Goal: Information Seeking & Learning: Learn about a topic

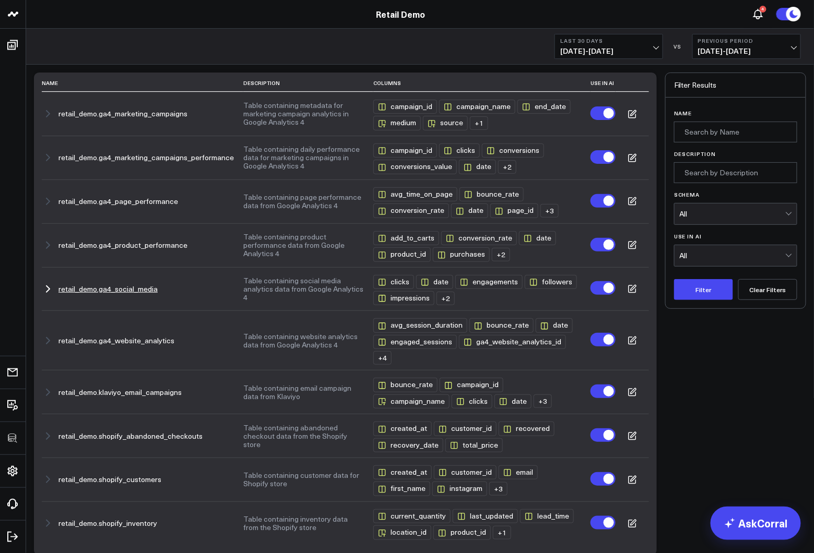
scroll to position [116, 0]
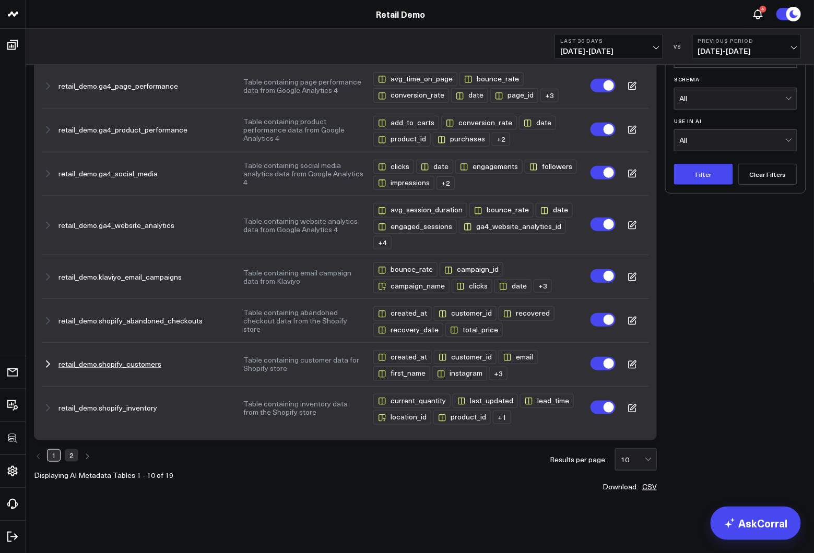
click at [130, 364] on button "retail_demo.shopify_customers" at bounding box center [109, 364] width 103 height 8
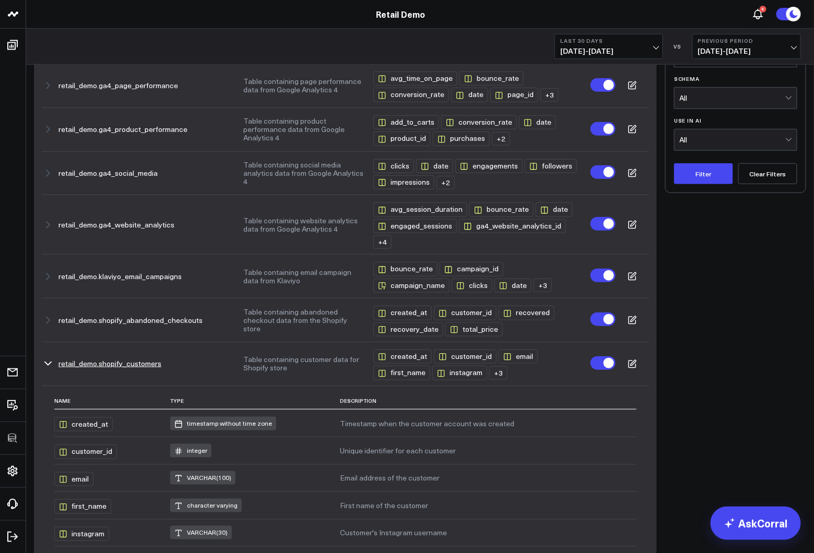
drag, startPoint x: 238, startPoint y: 359, endPoint x: 303, endPoint y: 375, distance: 66.6
click at [303, 375] on tr "retail_demo.shopify_customers Table containing customer data for Shopify store …" at bounding box center [345, 364] width 607 height 44
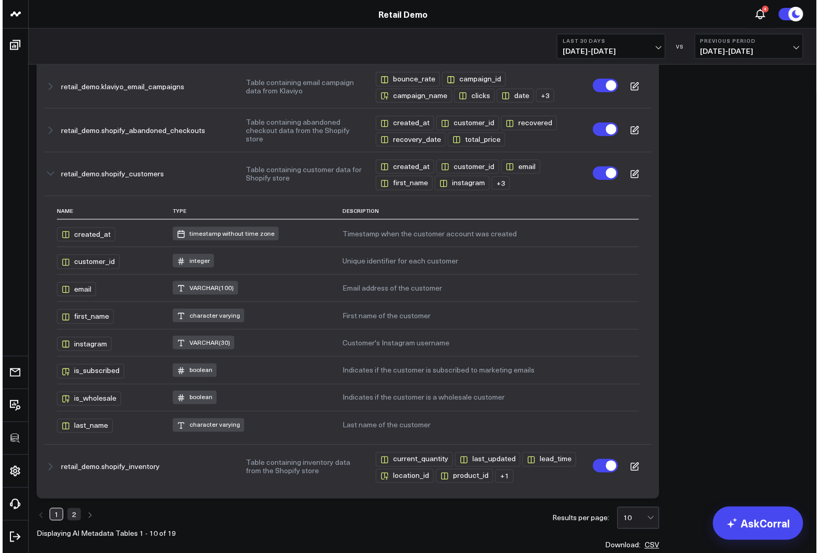
scroll to position [304, 0]
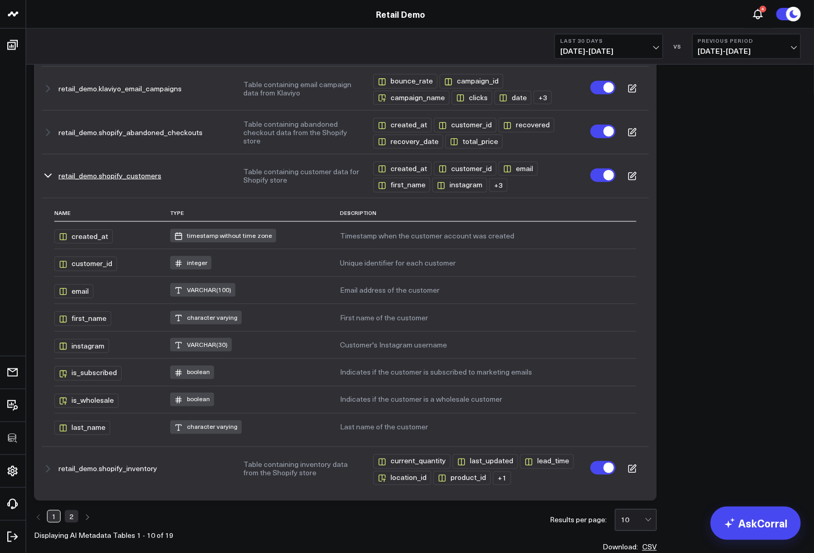
click at [637, 179] on td at bounding box center [631, 176] width 33 height 44
click at [630, 177] on icon at bounding box center [632, 174] width 5 height 5
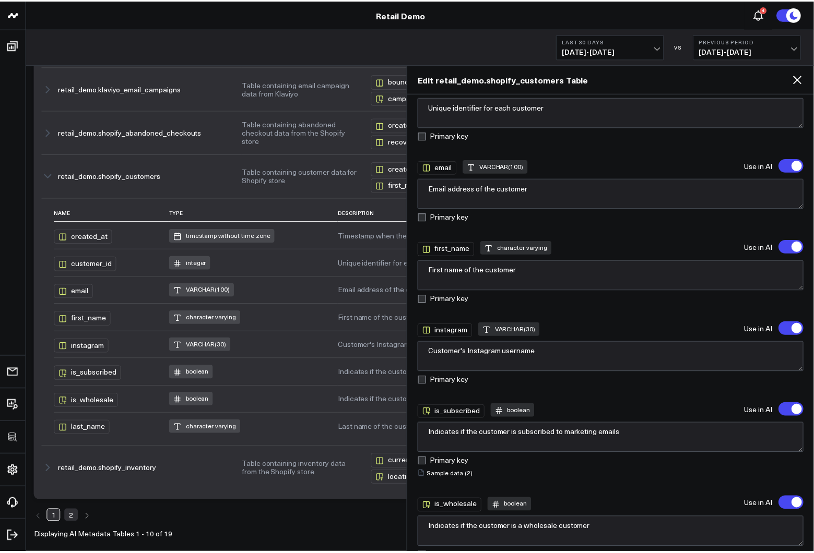
scroll to position [215, 0]
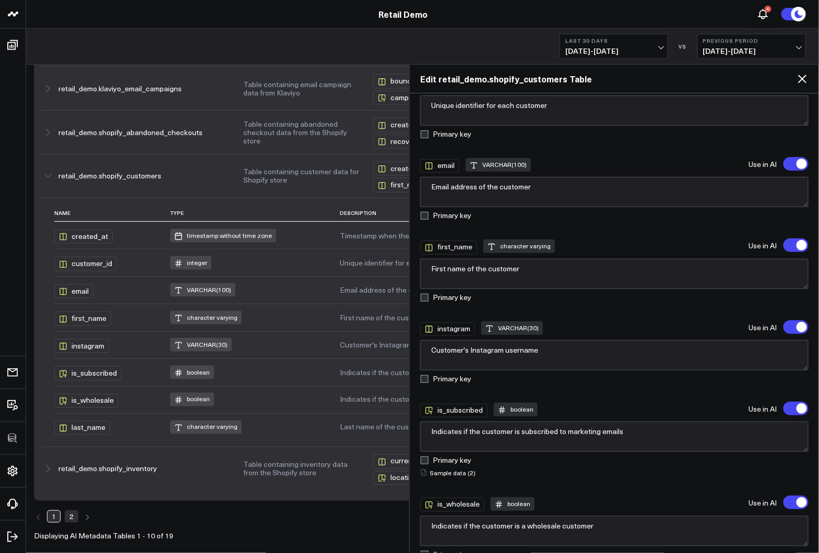
click at [800, 80] on icon at bounding box center [802, 79] width 13 height 13
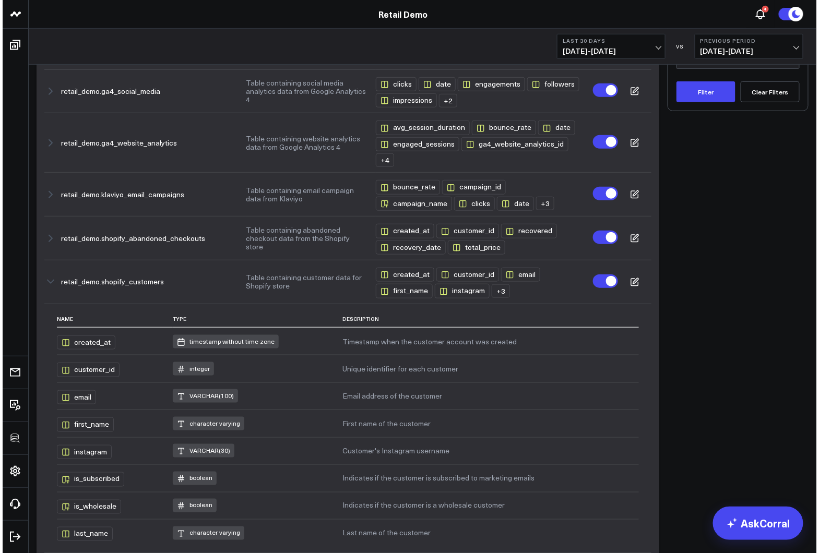
scroll to position [196, 0]
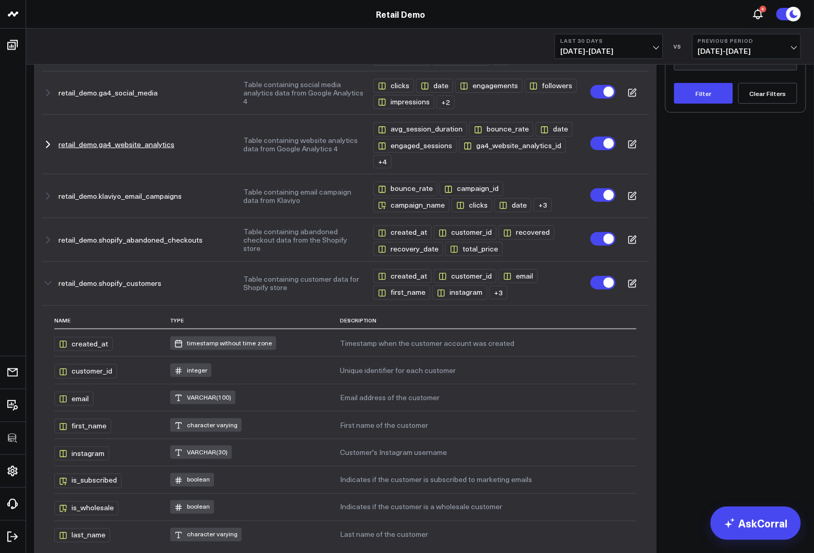
click at [633, 143] on icon at bounding box center [631, 144] width 9 height 9
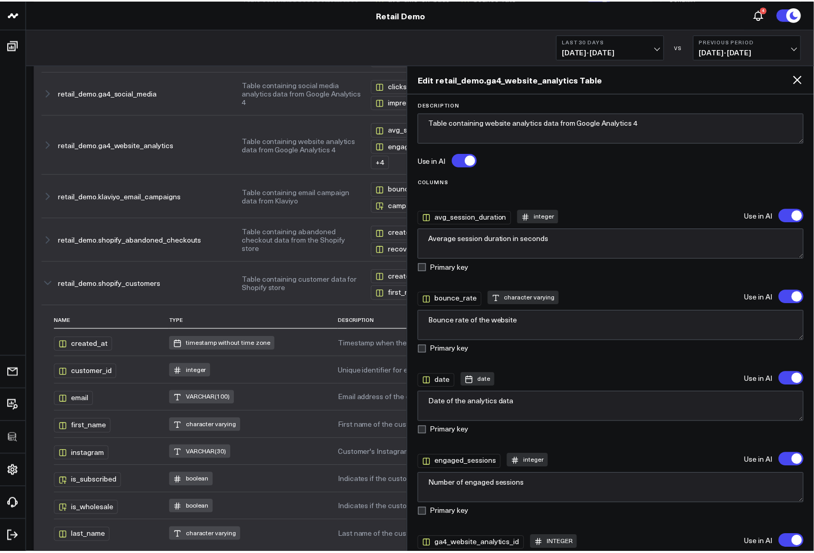
scroll to position [0, 0]
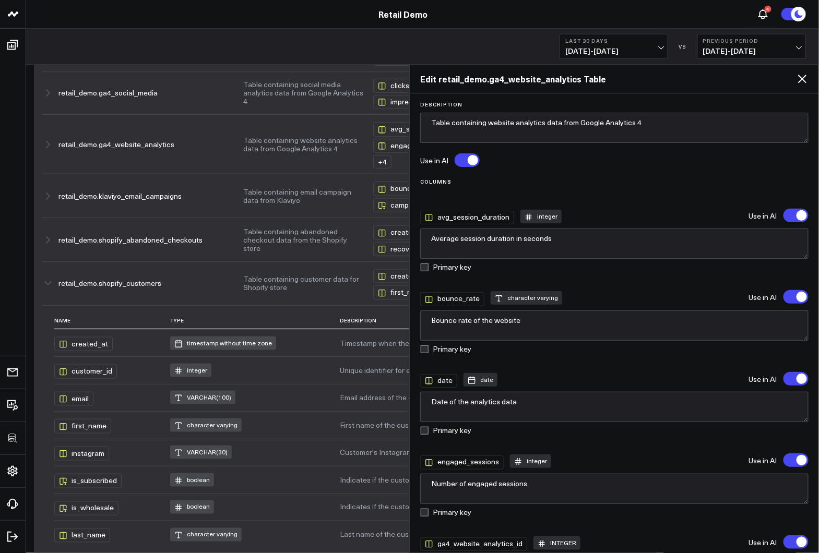
click at [801, 78] on icon at bounding box center [802, 79] width 8 height 8
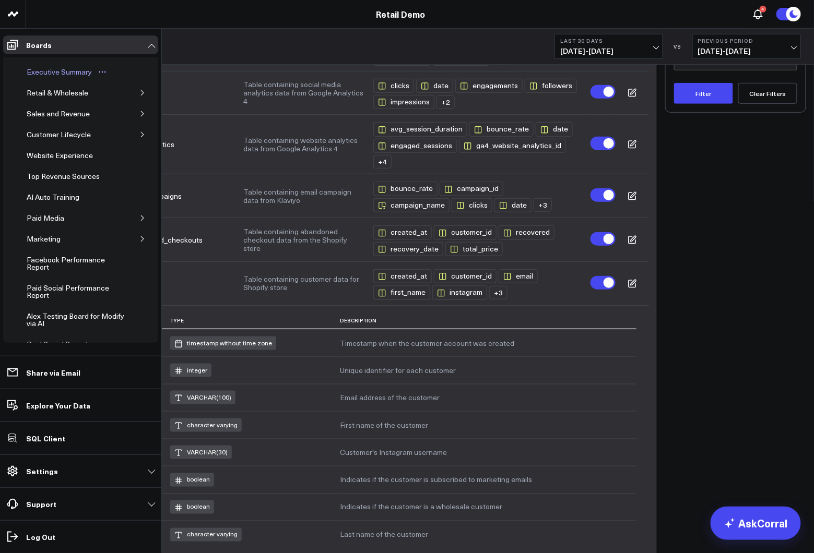
click at [37, 75] on div "Executive Summary" at bounding box center [59, 72] width 70 height 13
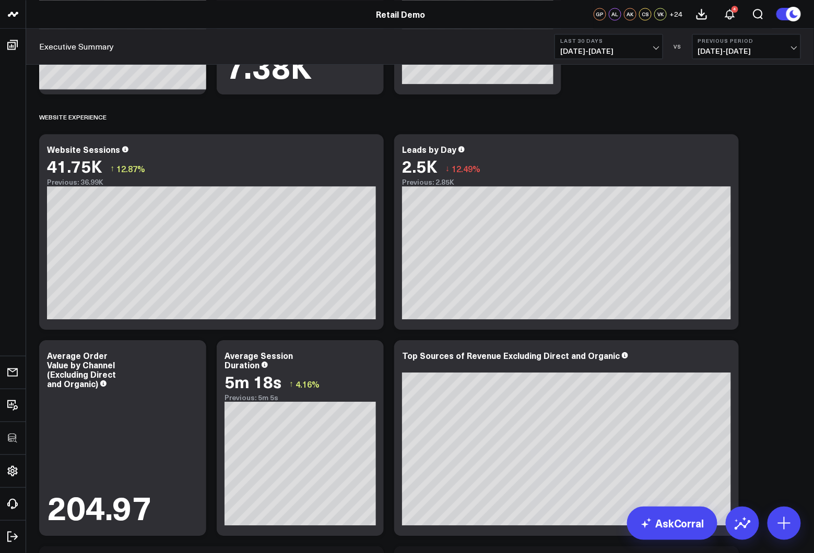
scroll to position [939, 0]
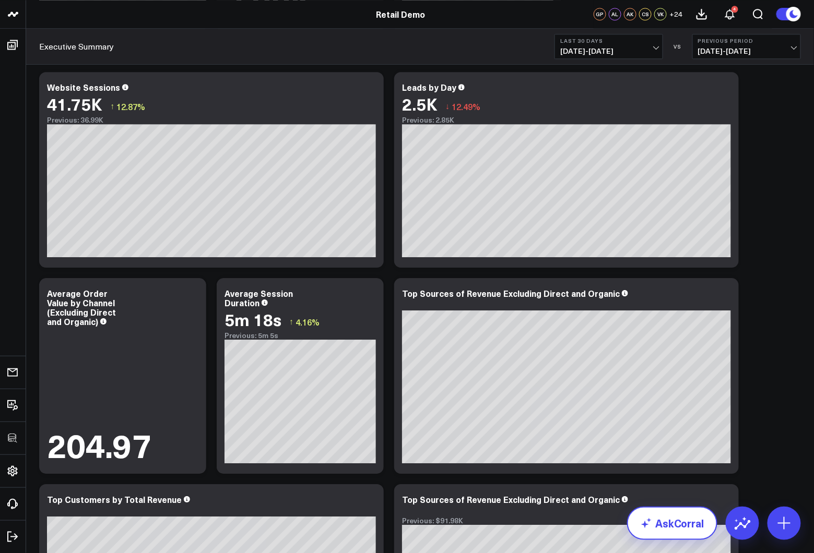
click at [656, 530] on link "AskCorral" at bounding box center [672, 523] width 90 height 33
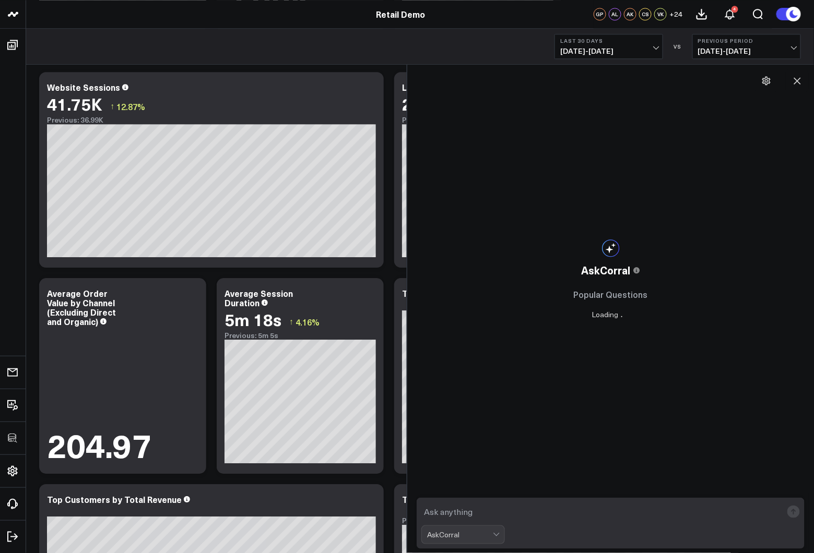
click at [463, 515] on textarea at bounding box center [601, 512] width 361 height 19
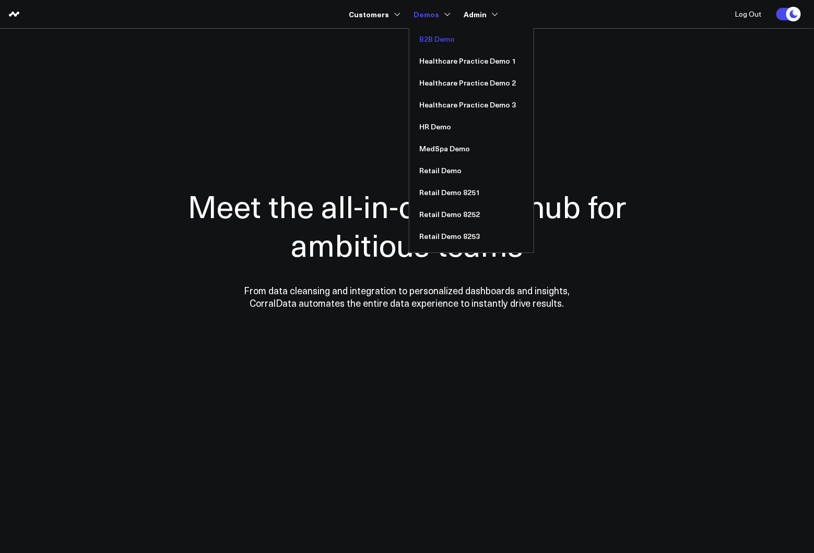
click at [432, 42] on link "B2B Demo" at bounding box center [471, 39] width 124 height 22
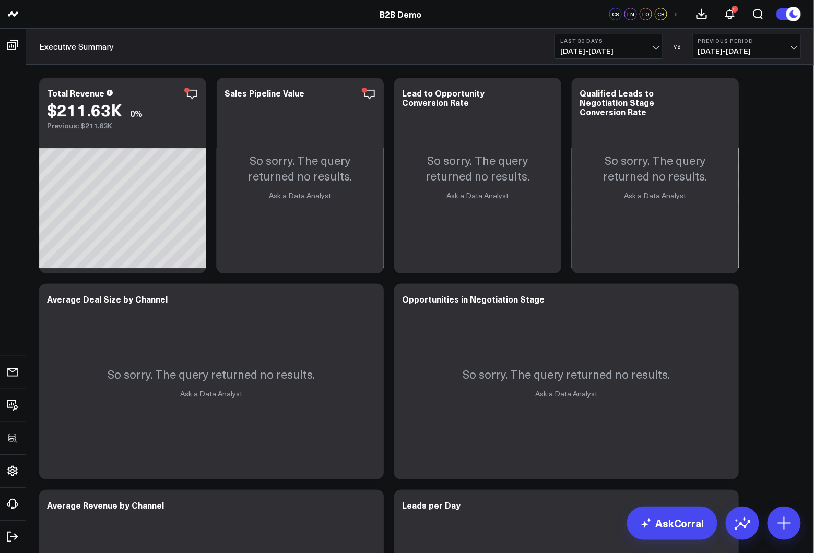
click at [632, 48] on span "09/13/25 - 10/12/25" at bounding box center [608, 51] width 97 height 8
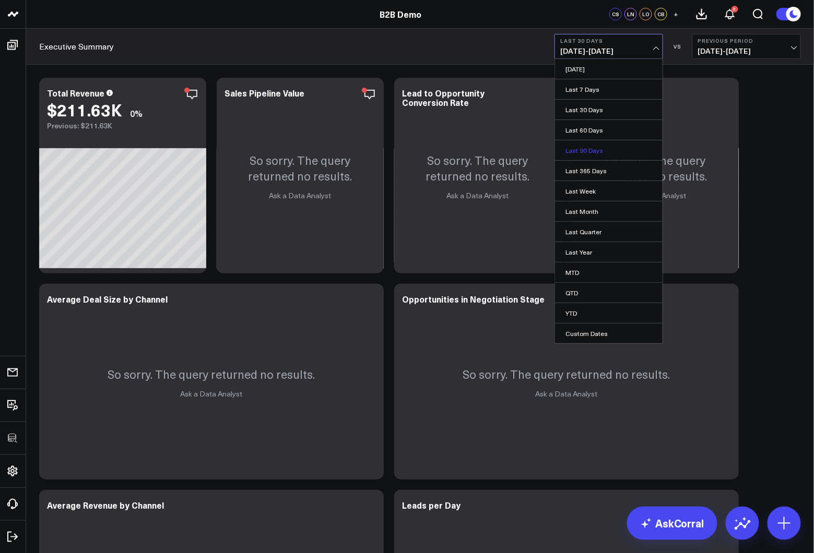
click at [587, 152] on link "Last 90 Days" at bounding box center [608, 150] width 107 height 20
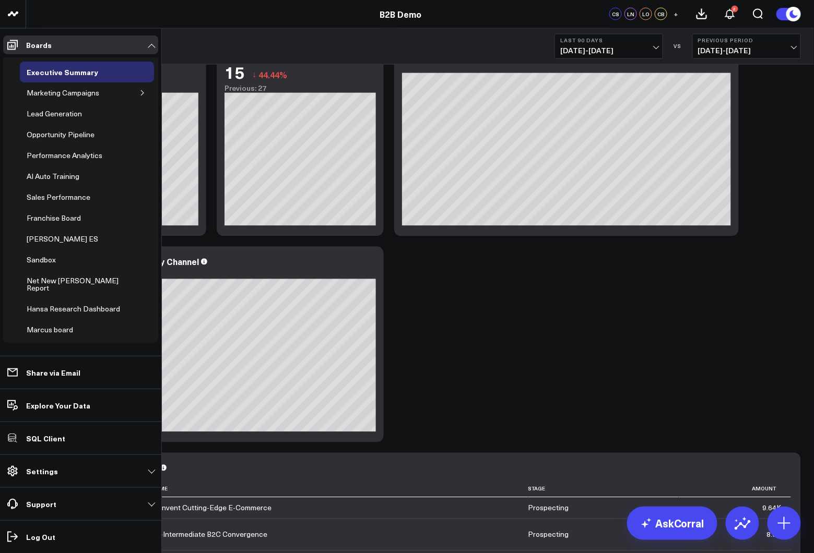
scroll to position [656, 0]
click at [54, 133] on div "Opportunity Pipeline" at bounding box center [60, 134] width 73 height 13
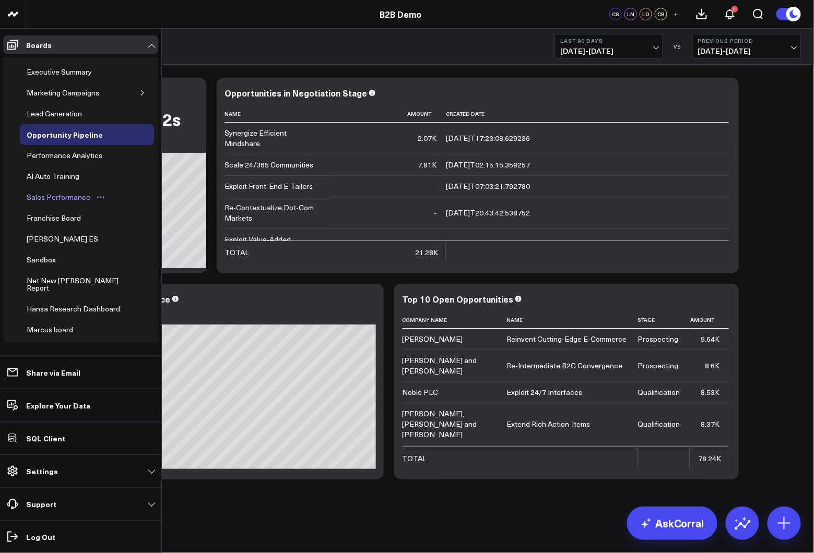
click at [53, 196] on div "Sales Performance" at bounding box center [58, 197] width 69 height 13
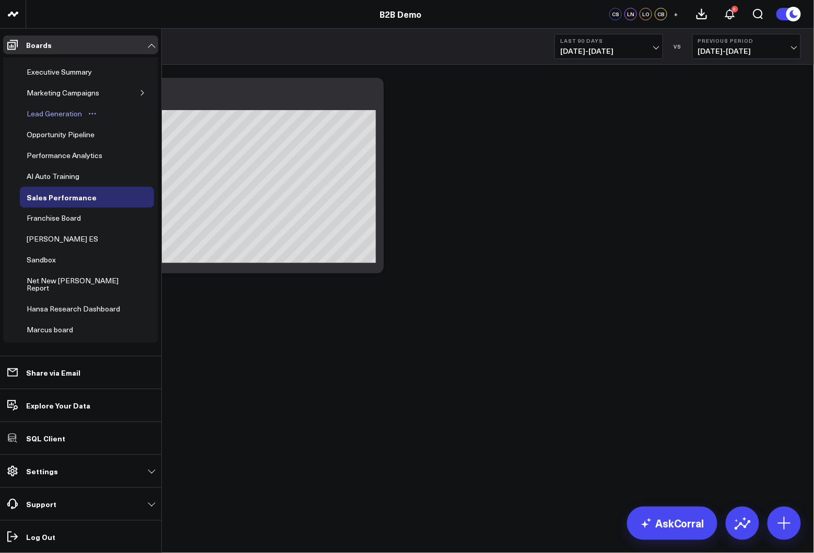
click at [55, 110] on div "Lead Generation" at bounding box center [54, 113] width 61 height 13
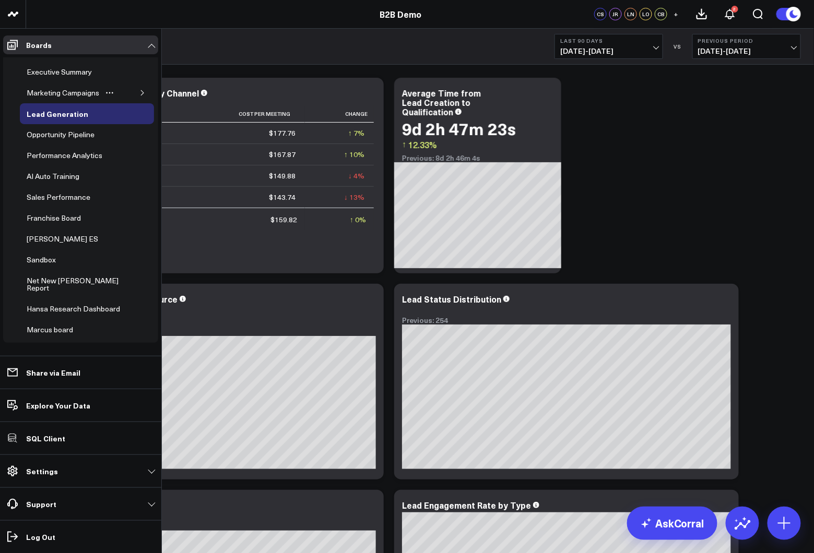
click at [139, 94] on icon "button" at bounding box center [142, 93] width 6 height 6
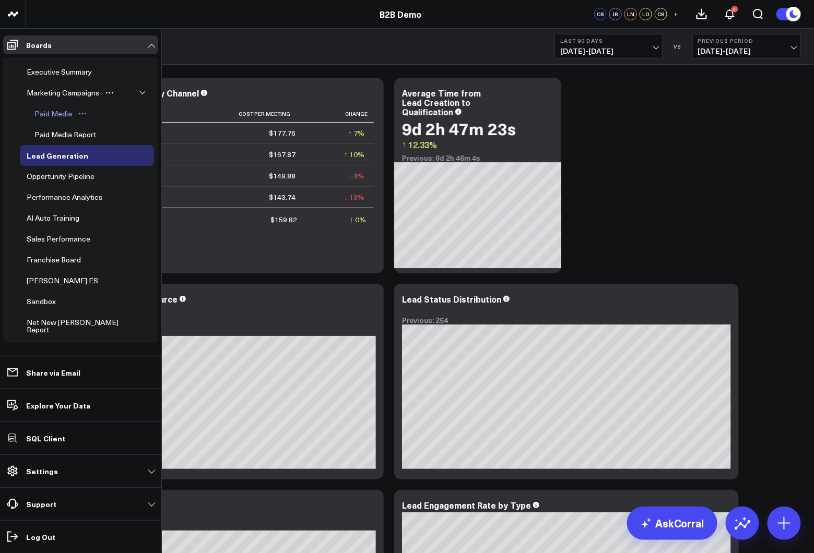
click at [52, 112] on div "Paid Media" at bounding box center [53, 113] width 43 height 13
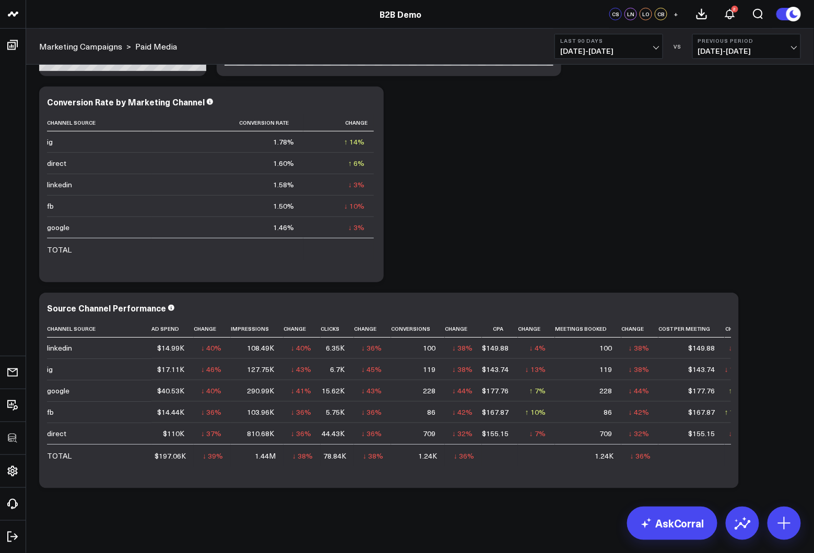
scroll to position [199, 0]
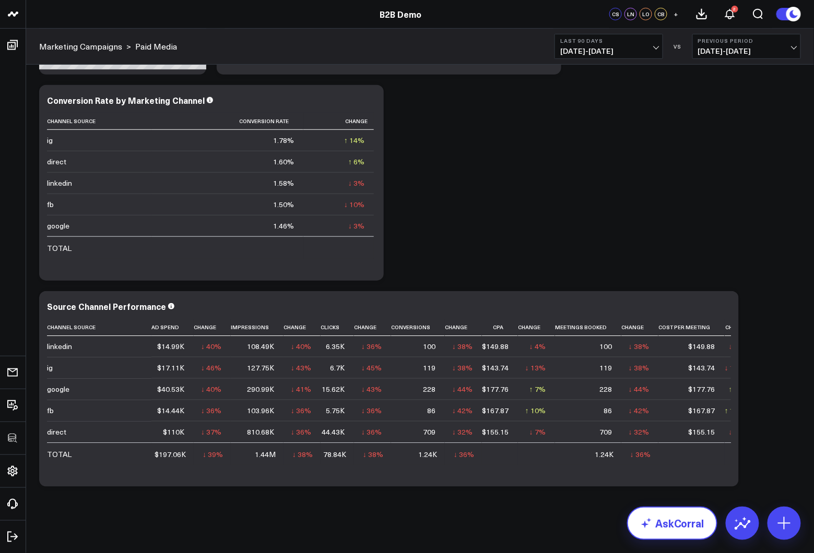
click at [664, 518] on link "AskCorral" at bounding box center [672, 523] width 90 height 33
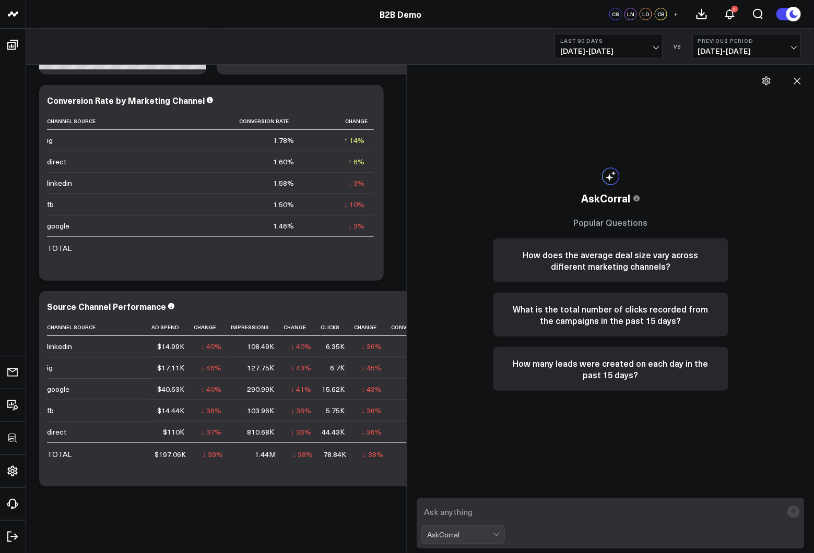
click at [484, 509] on textarea at bounding box center [601, 512] width 361 height 19
click at [471, 511] on textarea at bounding box center [601, 512] width 361 height 19
type textarea "wh"
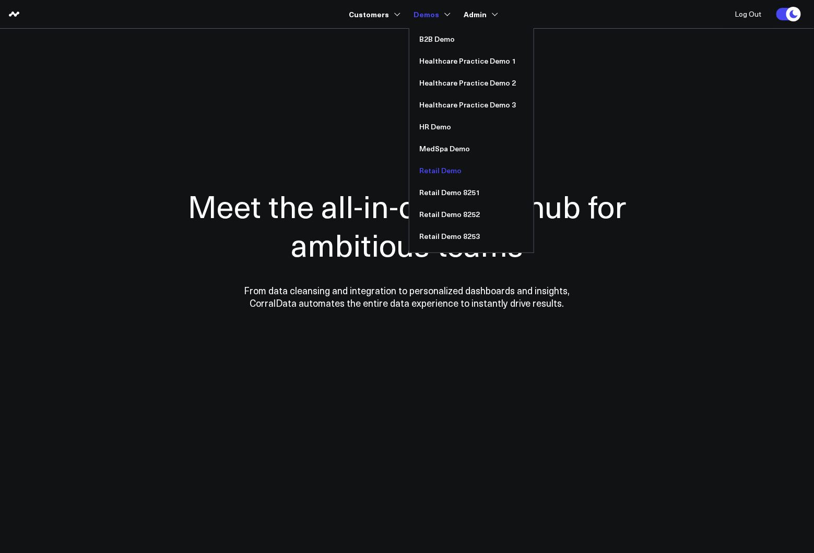
click at [442, 170] on link "Retail Demo" at bounding box center [471, 171] width 124 height 22
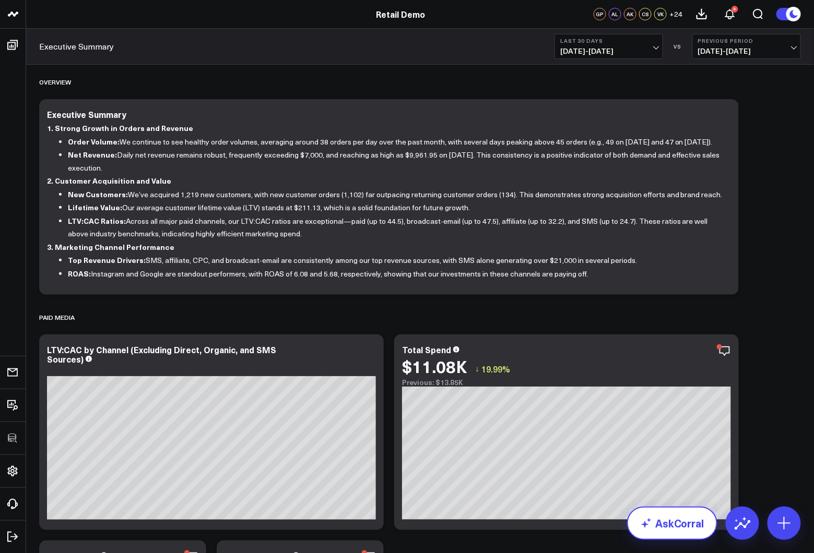
click at [671, 518] on link "AskCorral" at bounding box center [672, 523] width 90 height 33
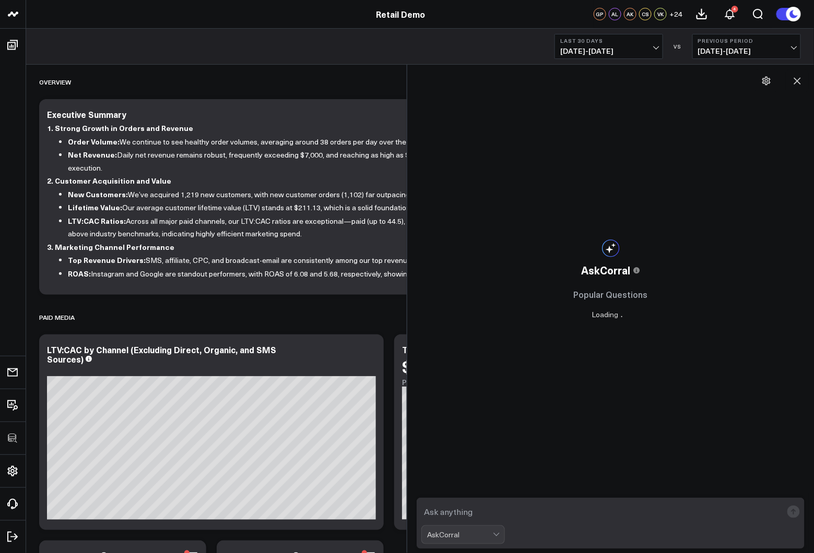
click at [547, 508] on textarea at bounding box center [601, 512] width 361 height 19
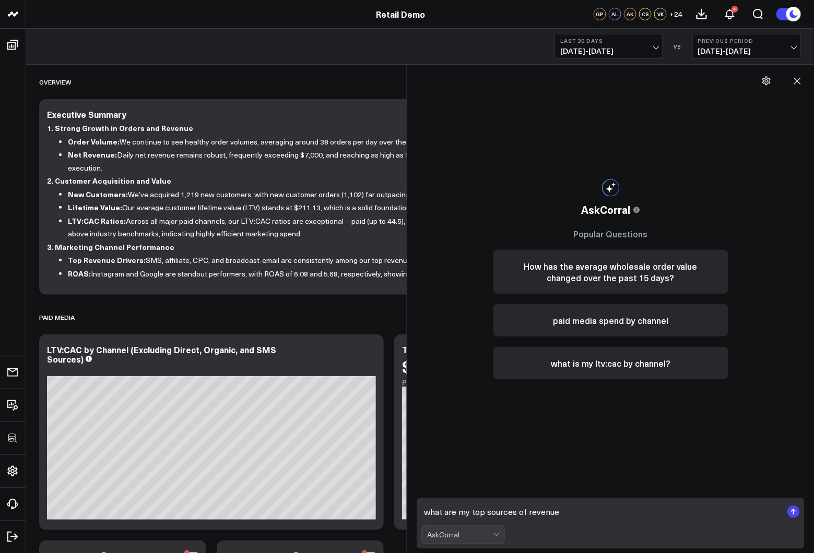
type textarea "what are my top sources of revenue?"
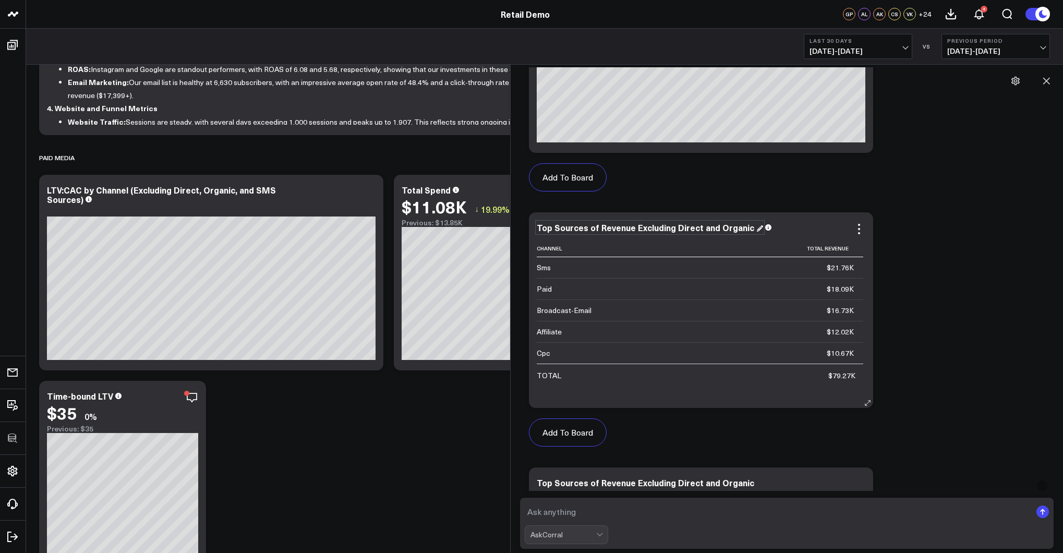
scroll to position [477, 0]
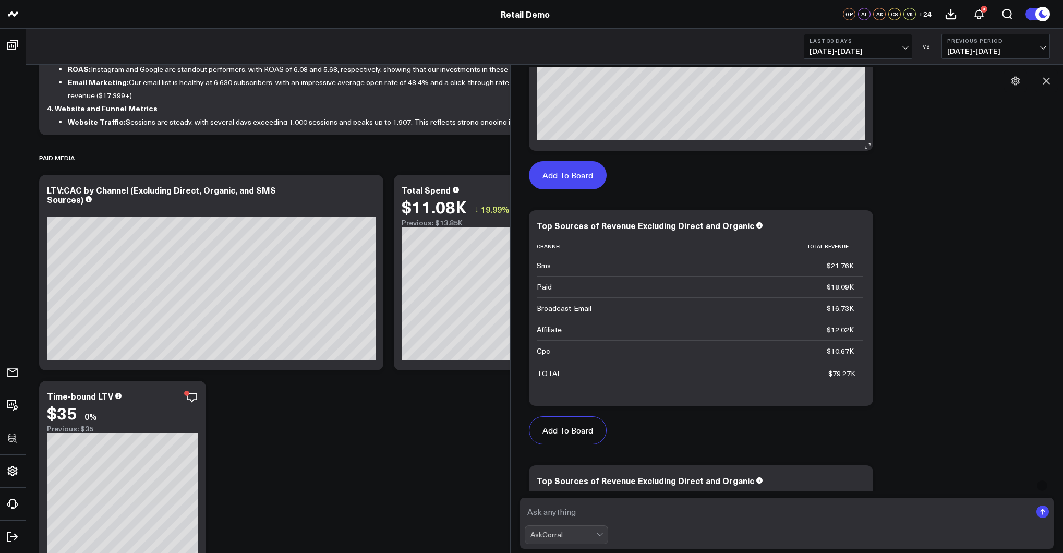
click at [581, 179] on button "Add To Board" at bounding box center [568, 175] width 78 height 28
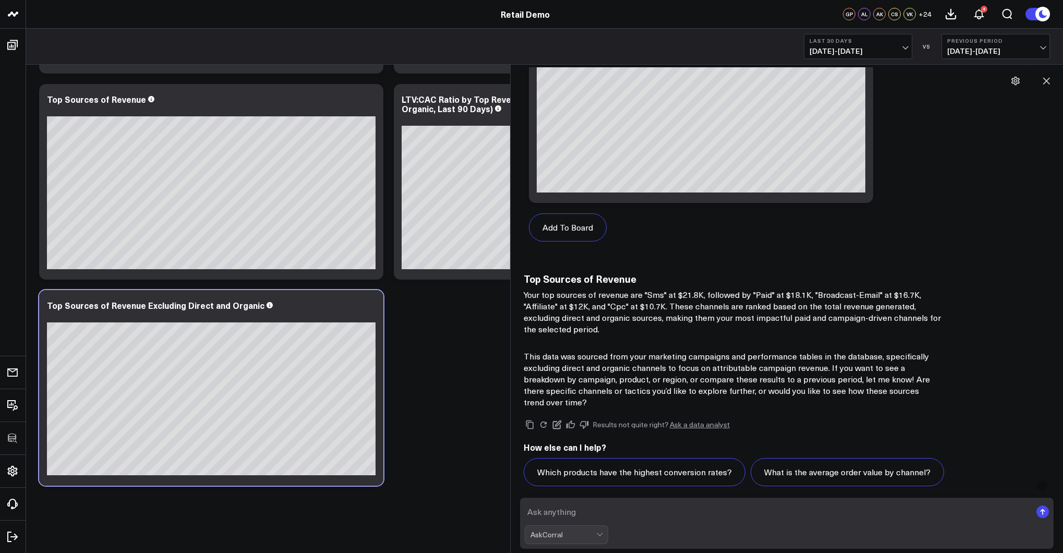
scroll to position [1191, 0]
click at [600, 512] on textarea at bounding box center [778, 512] width 507 height 19
type textarea "what is the ltv:cac on these sources?"
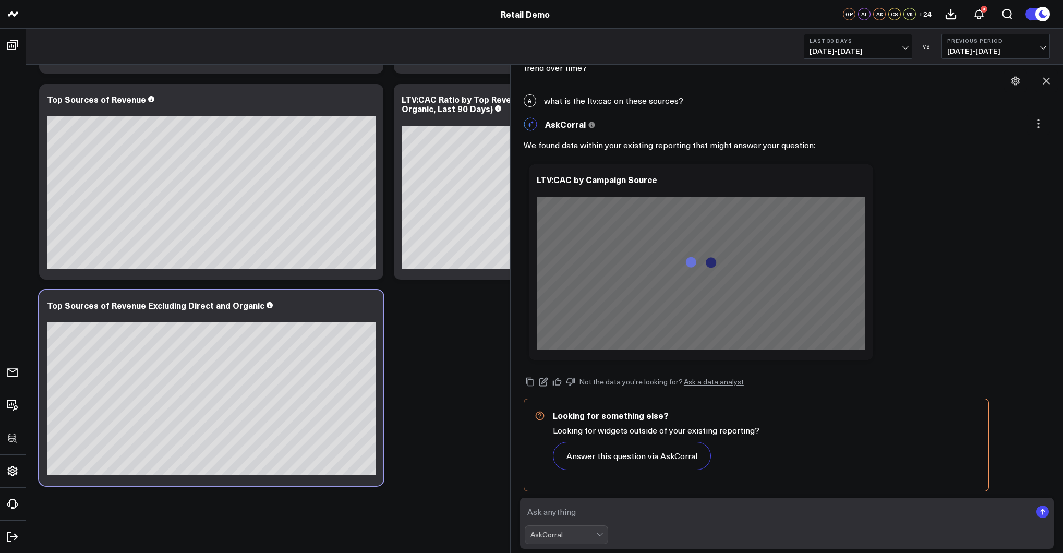
scroll to position [1524, 0]
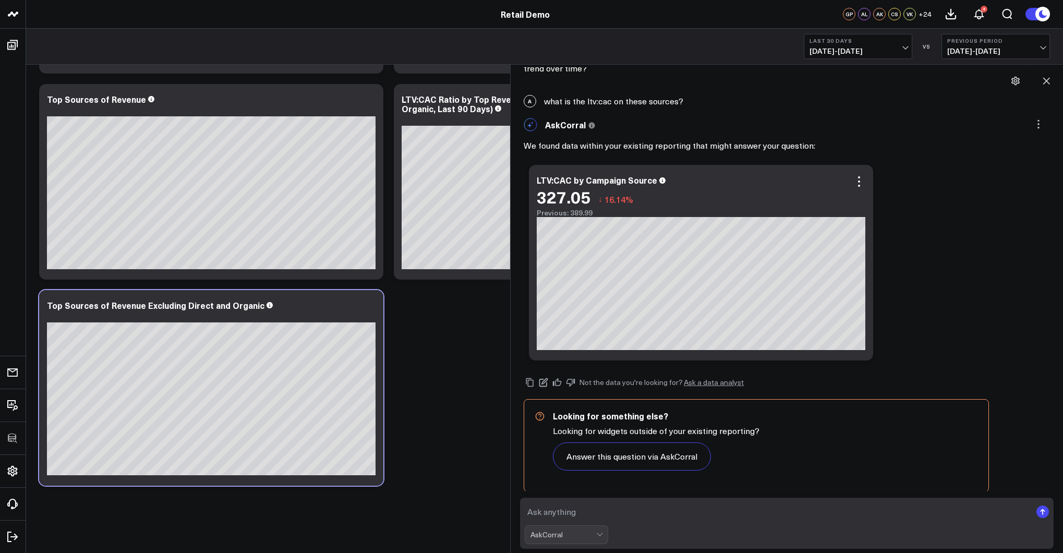
drag, startPoint x: 677, startPoint y: 459, endPoint x: 828, endPoint y: 401, distance: 161.4
click at [677, 459] on button "Answer this question via AskCorral" at bounding box center [632, 457] width 158 height 28
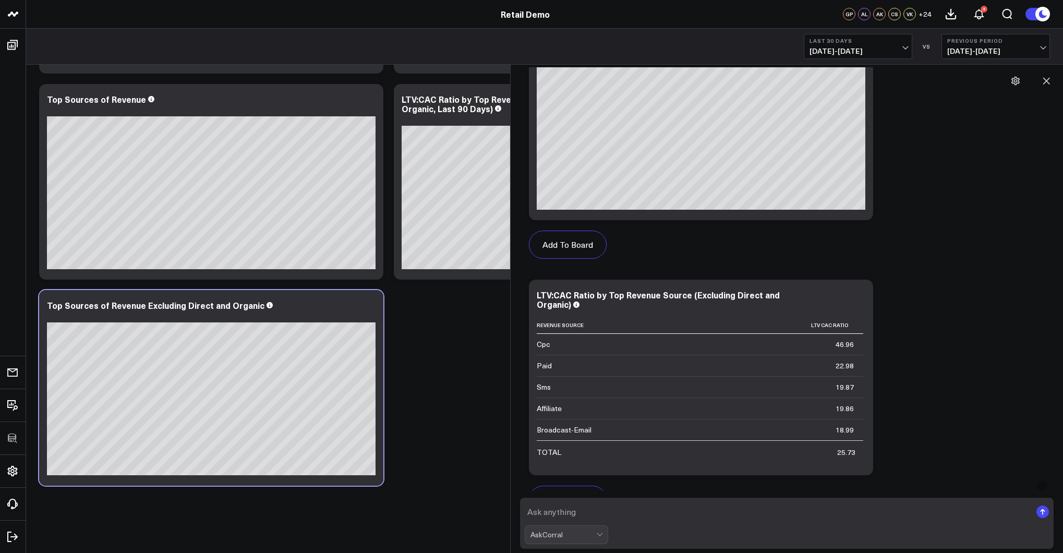
scroll to position [2185, 0]
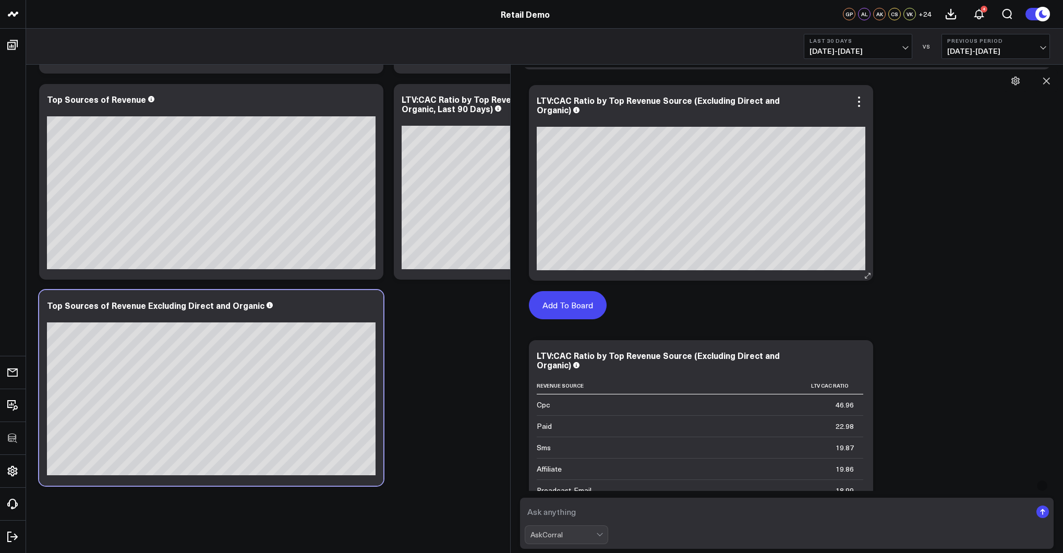
click at [575, 305] on button "Add To Board" at bounding box center [568, 305] width 78 height 28
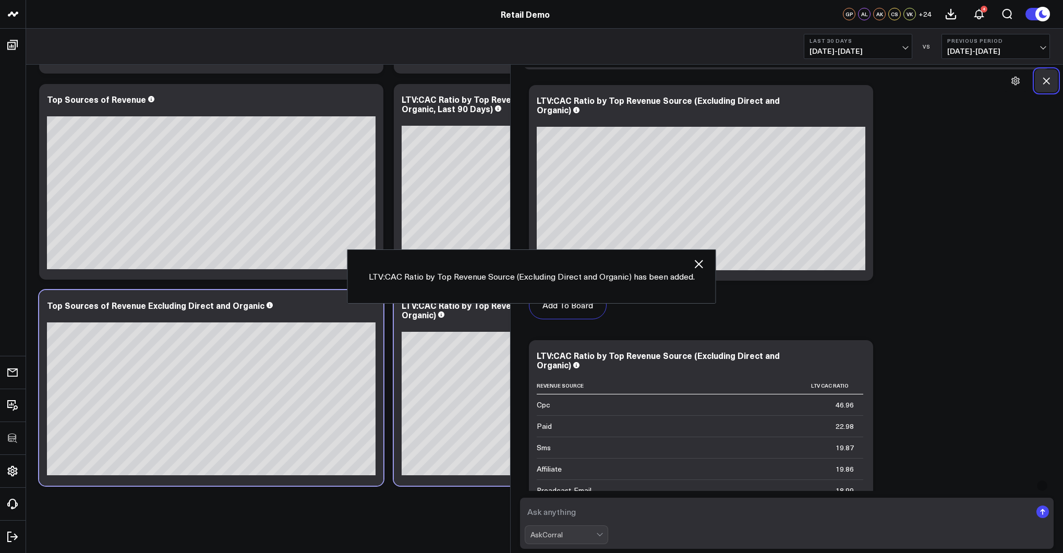
click at [813, 78] on icon at bounding box center [1047, 81] width 10 height 10
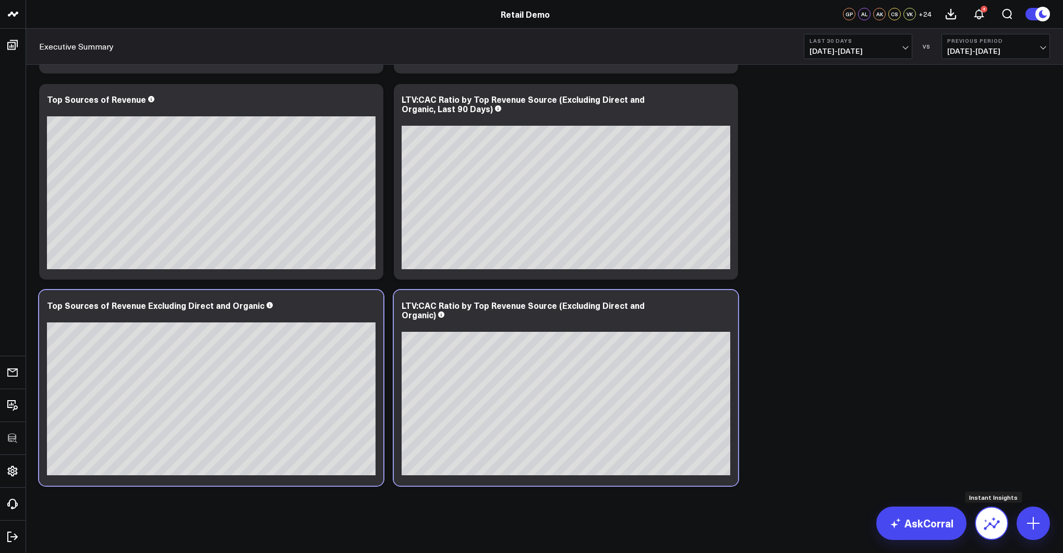
click at [813, 516] on icon at bounding box center [992, 523] width 17 height 17
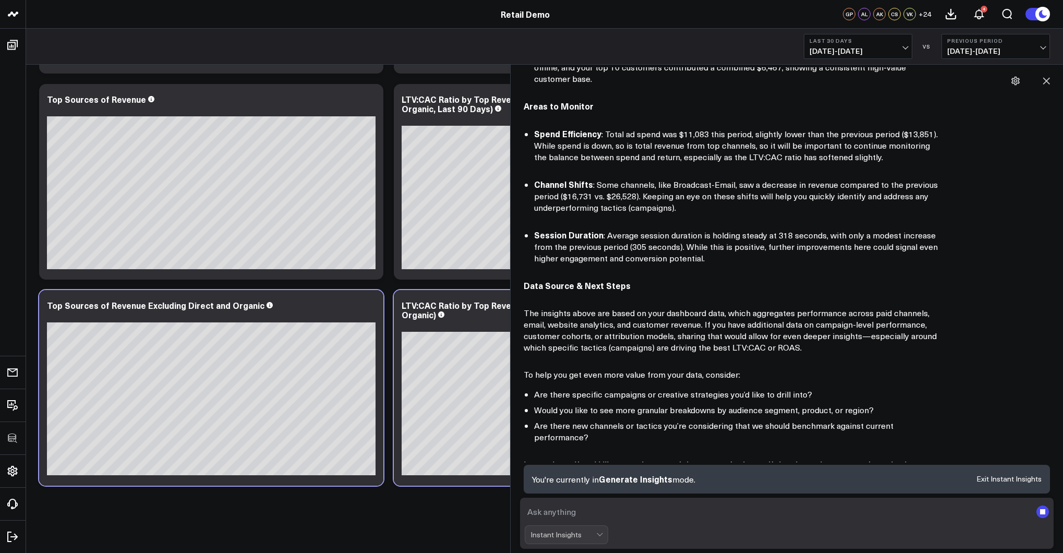
scroll to position [446, 0]
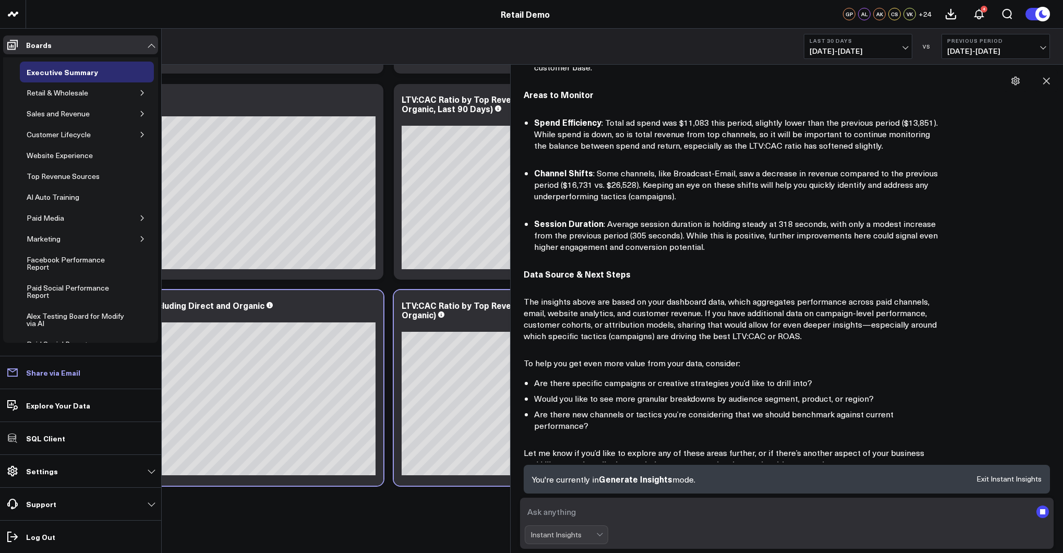
click at [40, 371] on p "Share via Email" at bounding box center [53, 372] width 54 height 8
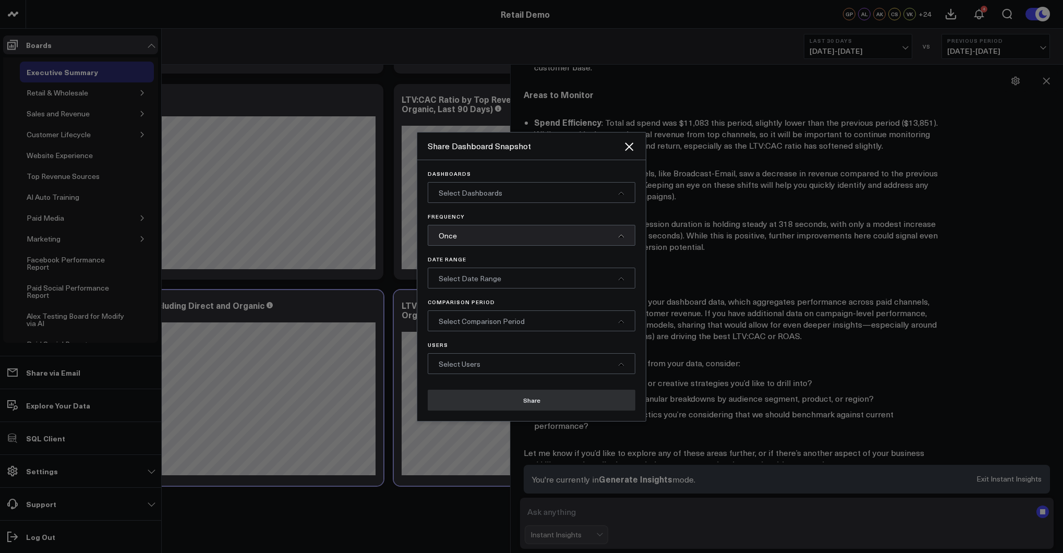
click at [520, 192] on div "Select Dashboards" at bounding box center [532, 192] width 208 height 21
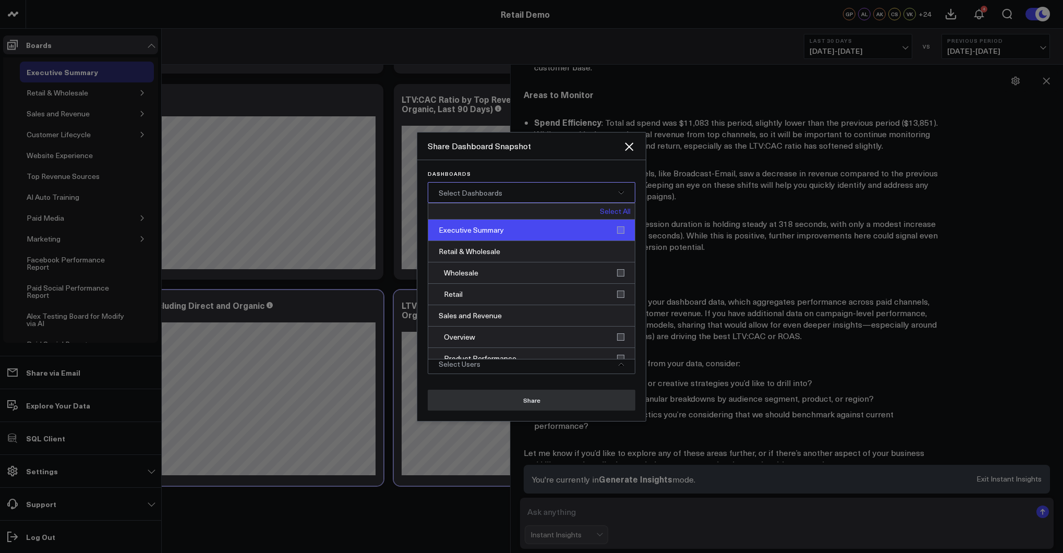
click at [512, 233] on div "Executive Summary" at bounding box center [531, 230] width 207 height 21
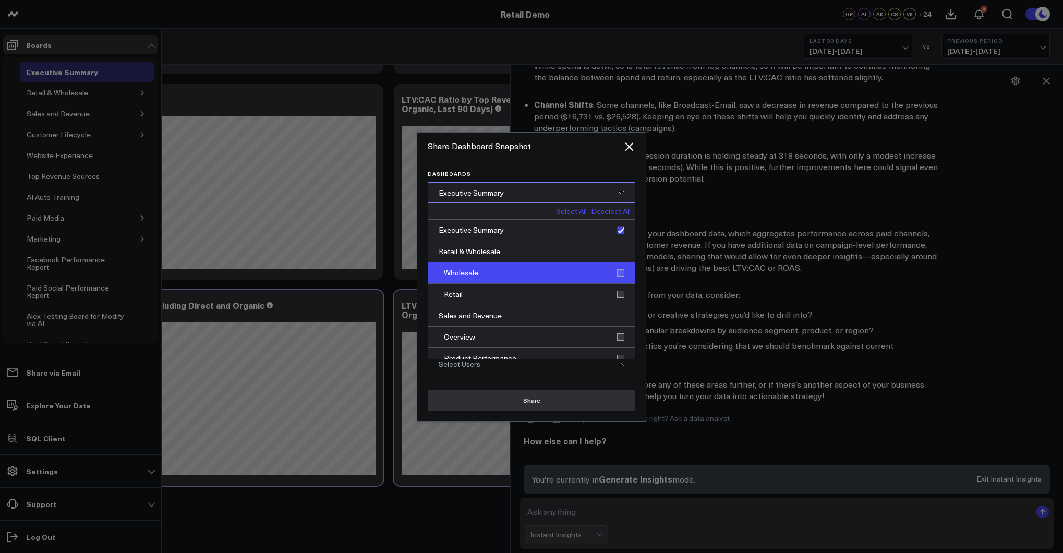
scroll to position [506, 0]
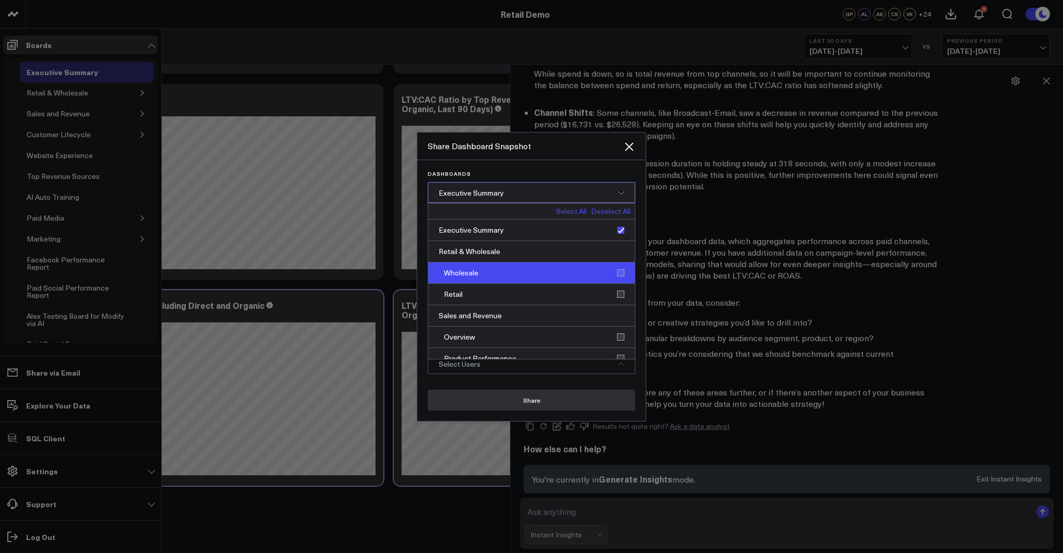
click at [513, 282] on div "Wholesale" at bounding box center [531, 272] width 207 height 21
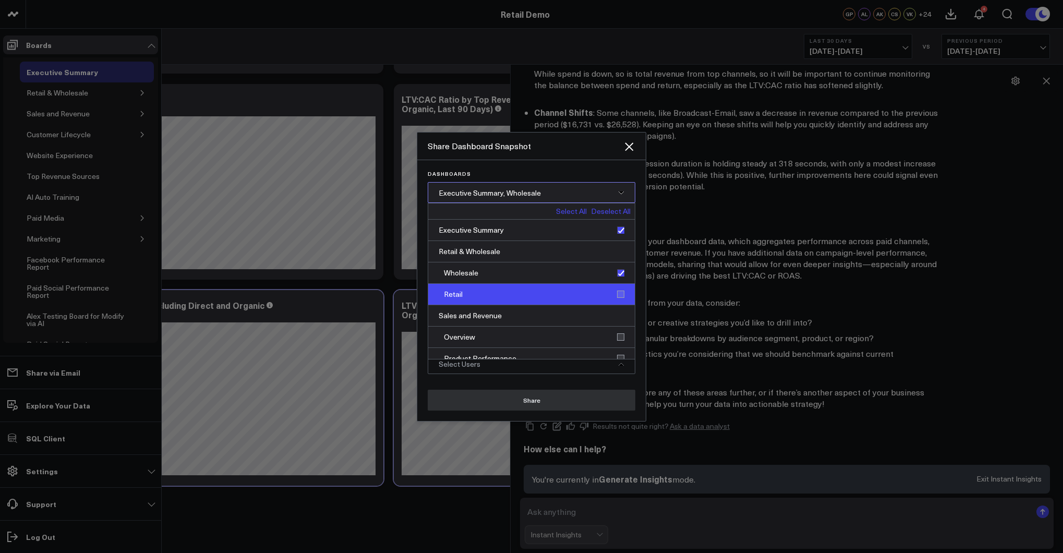
click at [516, 290] on div "Retail" at bounding box center [531, 294] width 207 height 21
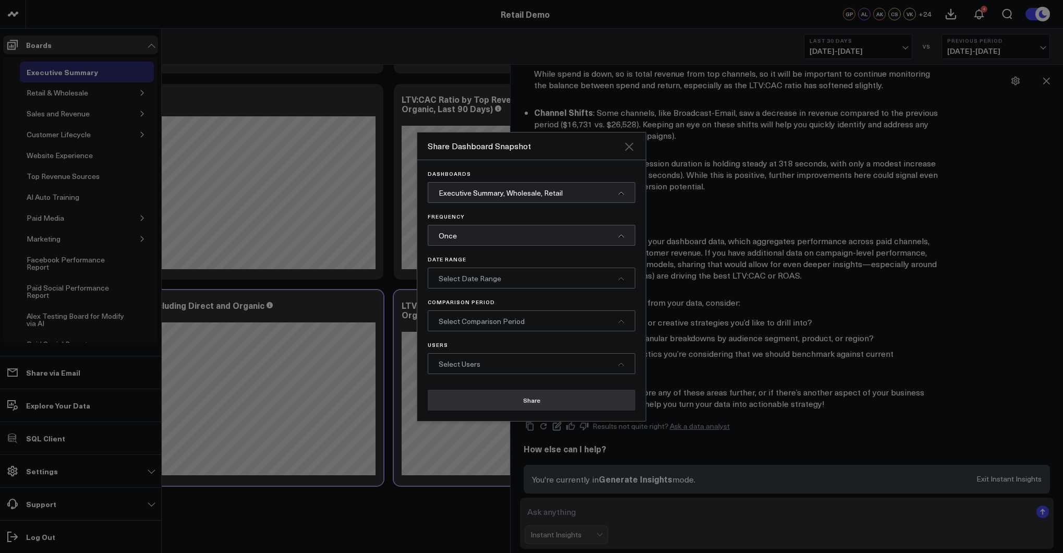
click at [629, 149] on icon "Close" at bounding box center [629, 146] width 13 height 13
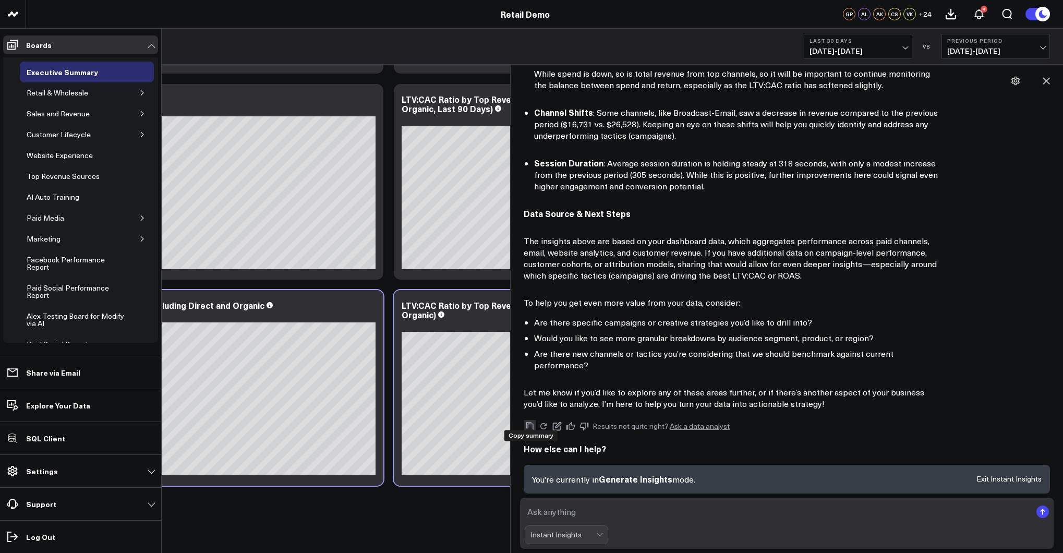
click at [532, 422] on icon "Copy" at bounding box center [529, 426] width 9 height 9
click at [813, 83] on icon at bounding box center [1047, 81] width 10 height 10
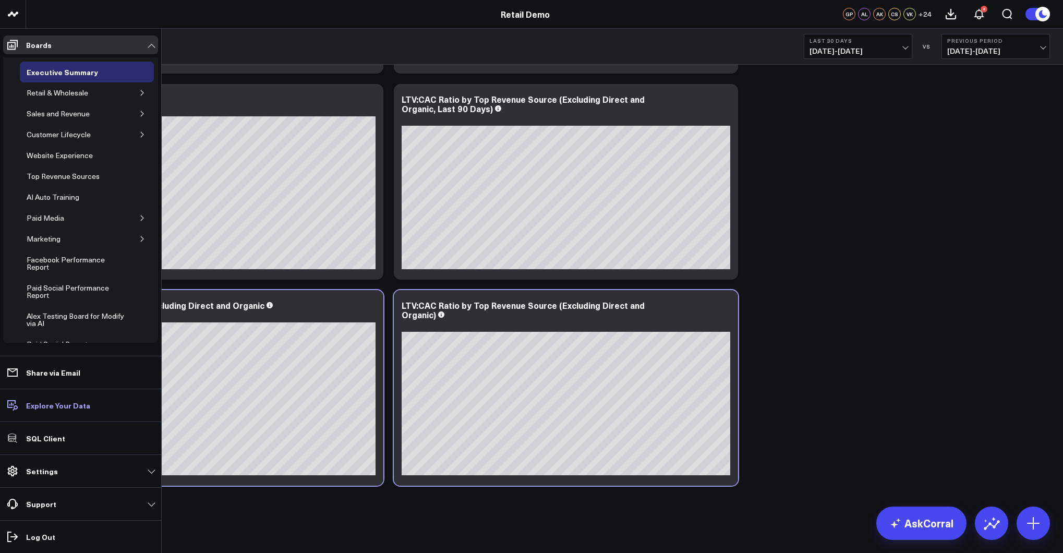
click at [60, 412] on link "Explore Your Data" at bounding box center [80, 405] width 155 height 19
click at [47, 440] on p "SQL Client" at bounding box center [45, 438] width 39 height 8
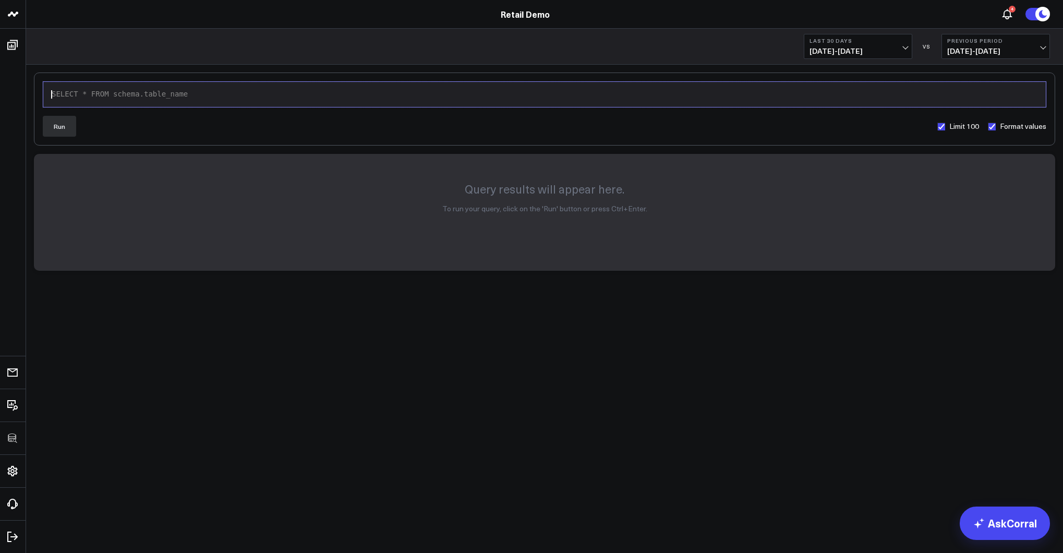
click at [99, 93] on div "SELECT * FROM schema.table_name" at bounding box center [545, 94] width 993 height 10
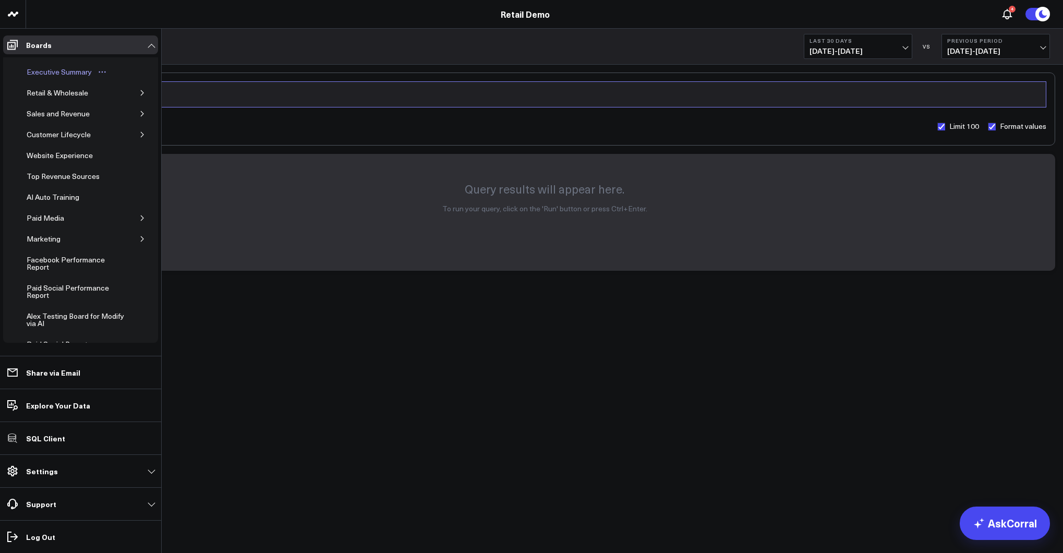
click at [62, 71] on div "Executive Summary" at bounding box center [59, 72] width 70 height 13
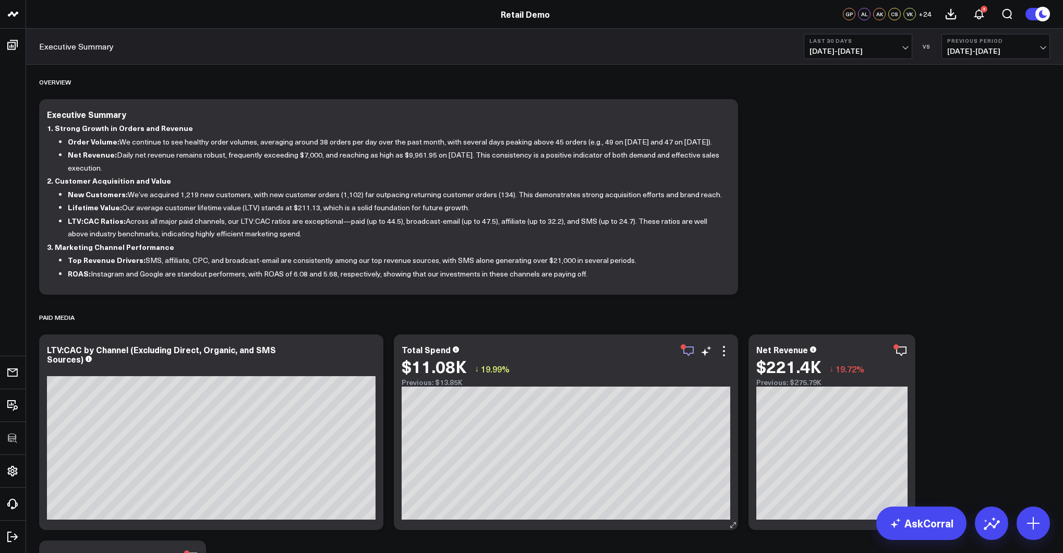
click at [692, 351] on icon "button" at bounding box center [689, 351] width 13 height 13
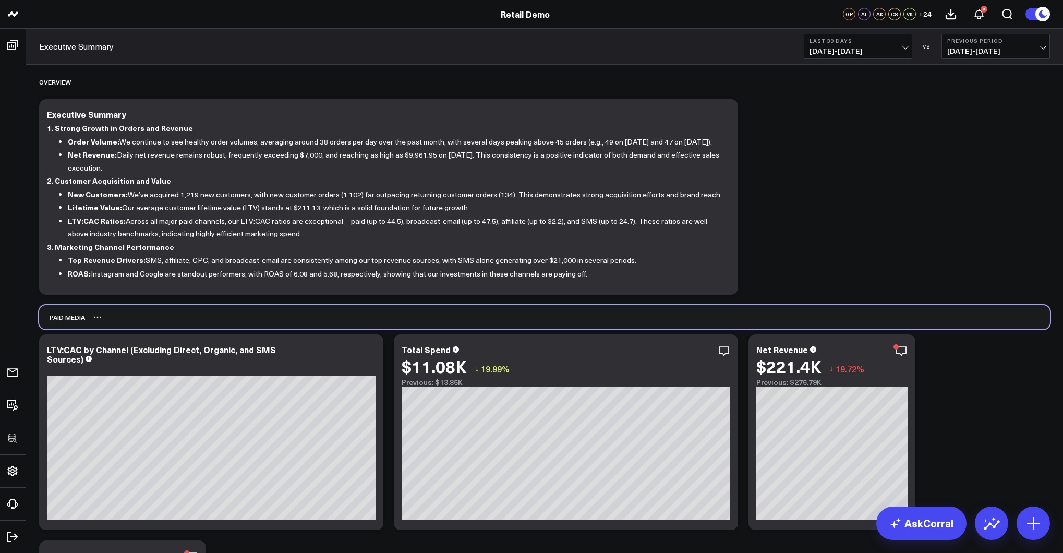
click at [705, 322] on div "Paid Media" at bounding box center [544, 317] width 1011 height 24
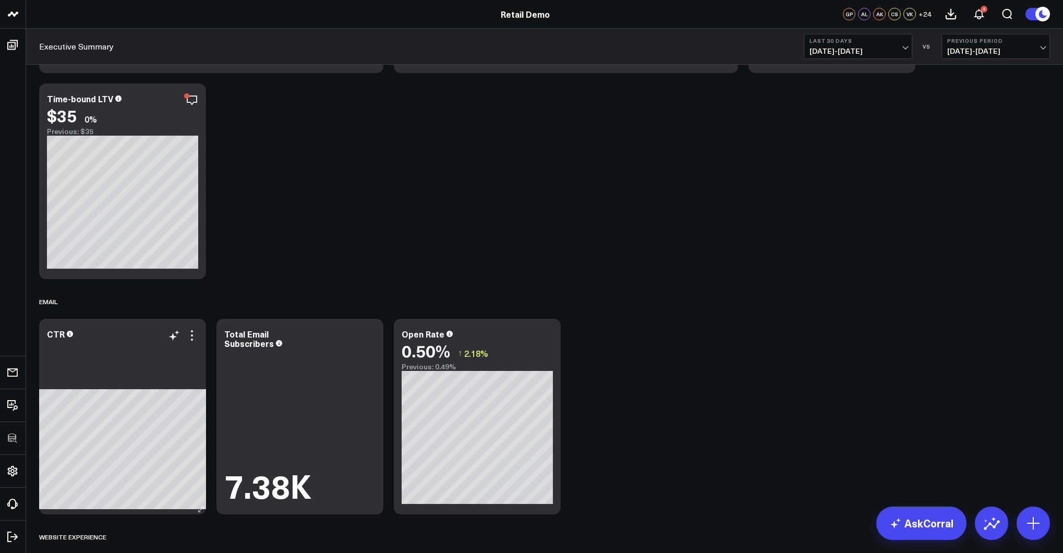
scroll to position [511, 0]
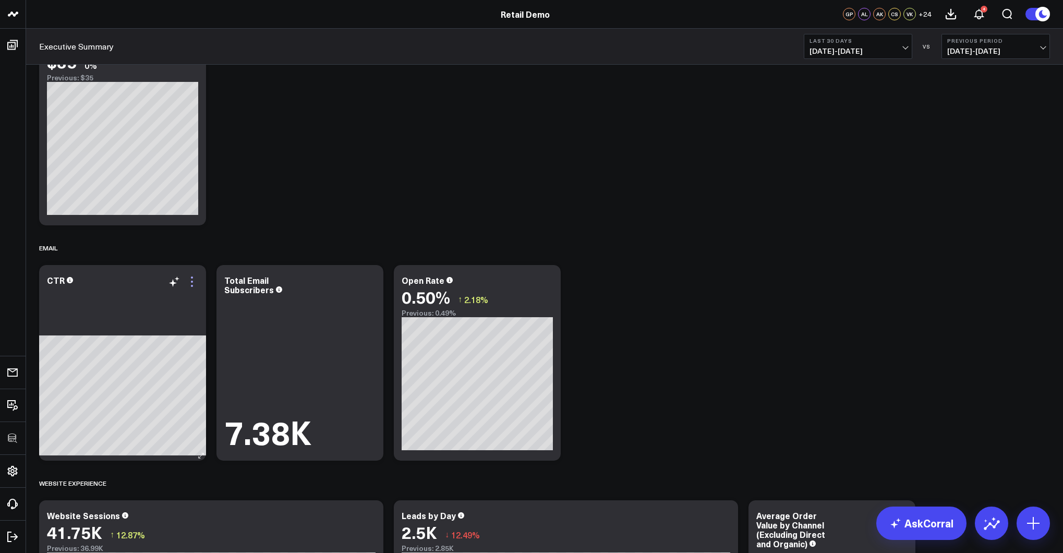
click at [190, 278] on icon at bounding box center [192, 282] width 13 height 13
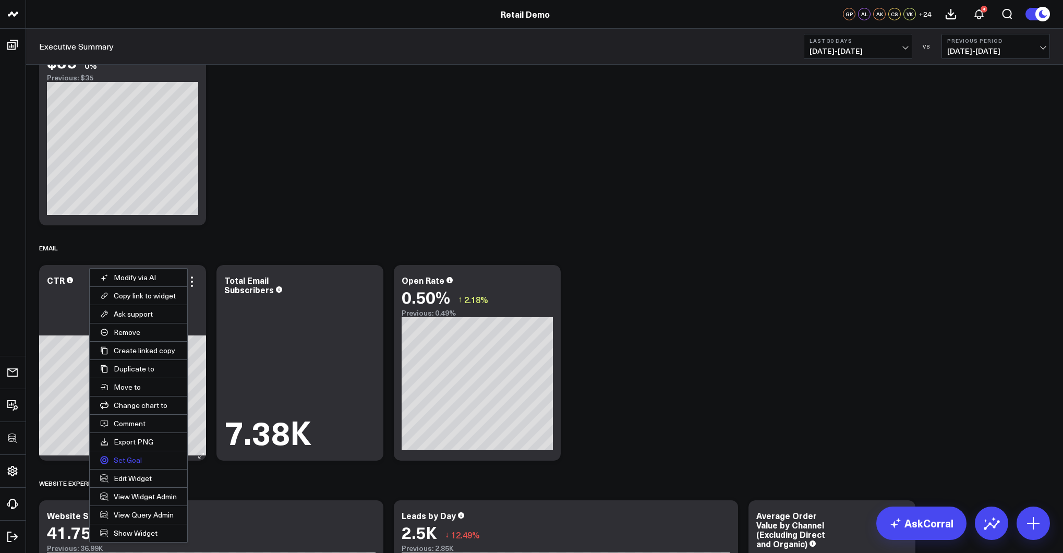
click at [131, 455] on button "Set Goal" at bounding box center [139, 460] width 98 height 18
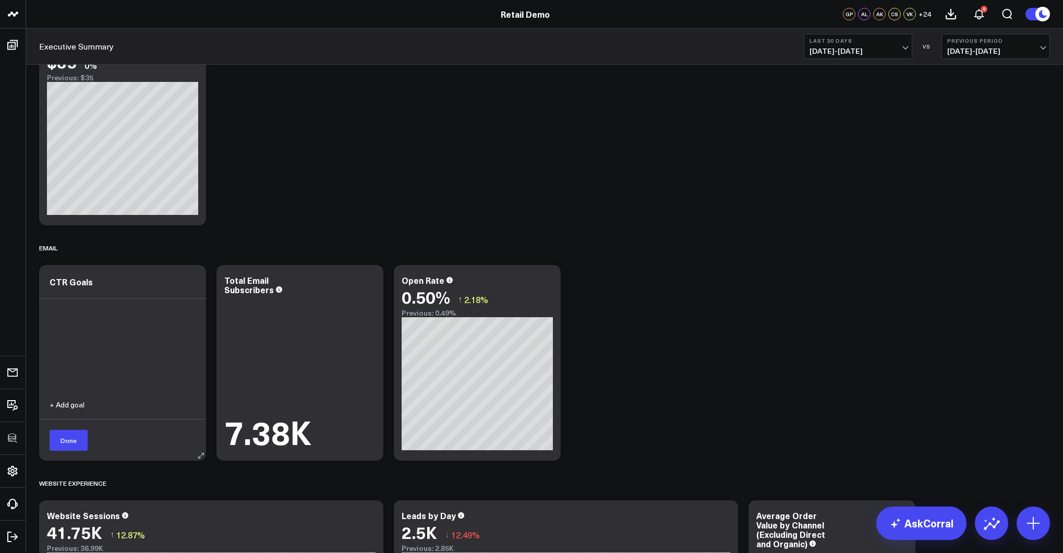
click at [70, 408] on button "+ Add goal" at bounding box center [67, 404] width 35 height 7
click at [166, 438] on button "Cancel" at bounding box center [174, 439] width 43 height 21
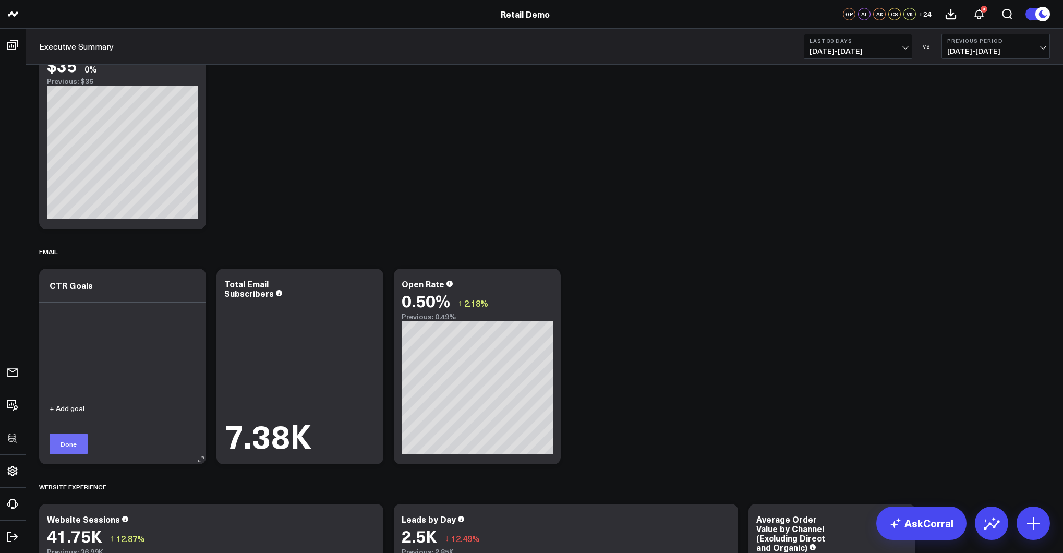
click at [66, 447] on button "Done" at bounding box center [69, 444] width 38 height 21
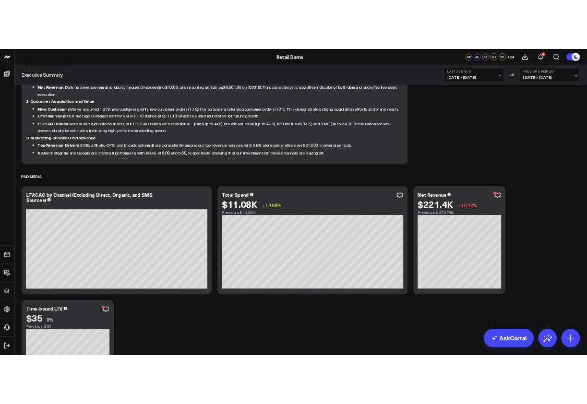
scroll to position [0, 0]
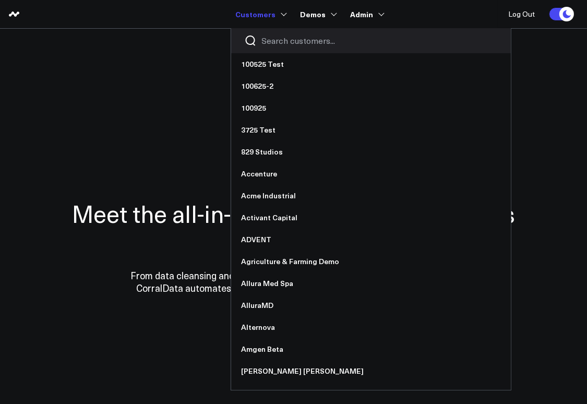
click at [285, 45] on input "Search customers input" at bounding box center [380, 40] width 236 height 11
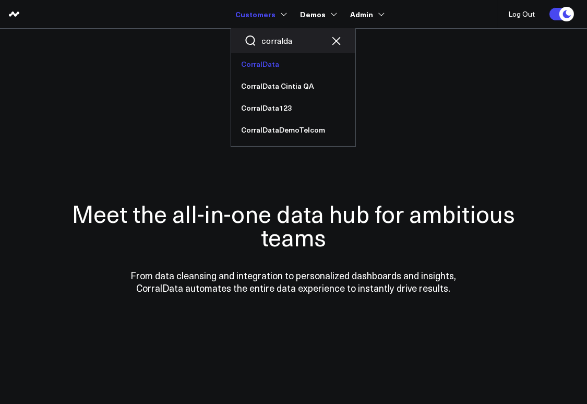
type input "corralda"
click at [270, 68] on link "CorralData" at bounding box center [293, 64] width 124 height 22
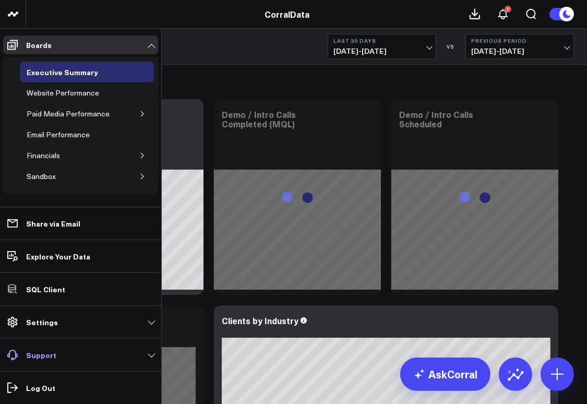
click at [39, 357] on p "Support" at bounding box center [41, 355] width 30 height 8
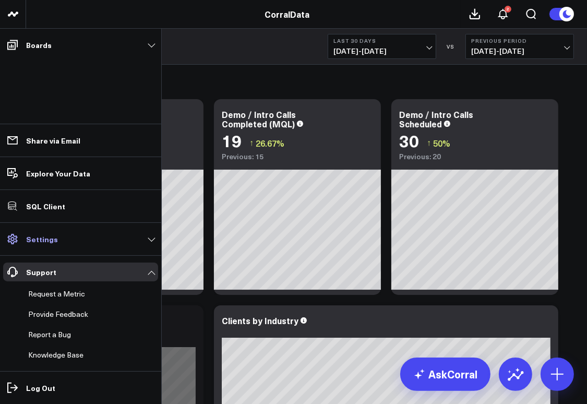
click at [49, 235] on p "Settings" at bounding box center [42, 239] width 32 height 8
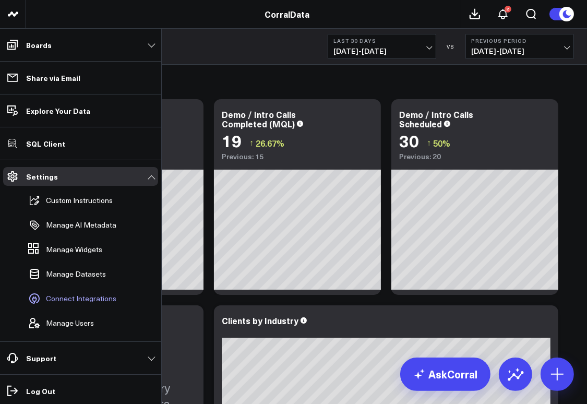
click at [71, 300] on span "Connect Integrations" at bounding box center [81, 298] width 70 height 8
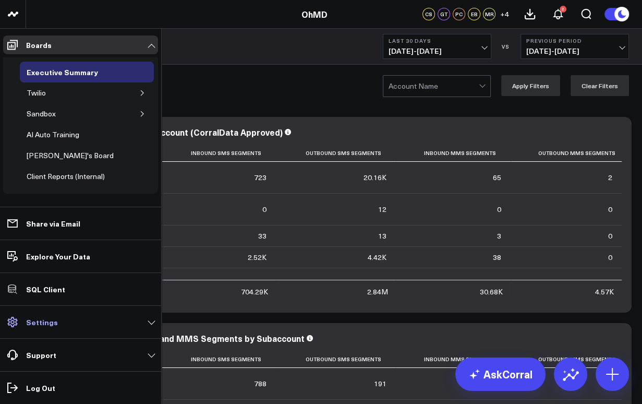
click at [46, 322] on p "Settings" at bounding box center [42, 322] width 32 height 8
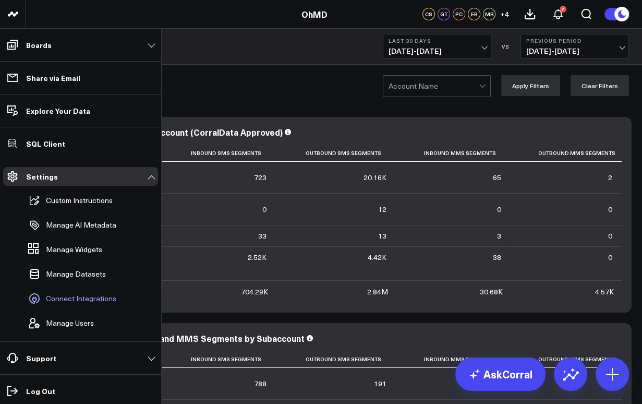
click at [55, 302] on span "Connect Integrations" at bounding box center [81, 298] width 70 height 8
